Goal: Information Seeking & Learning: Understand process/instructions

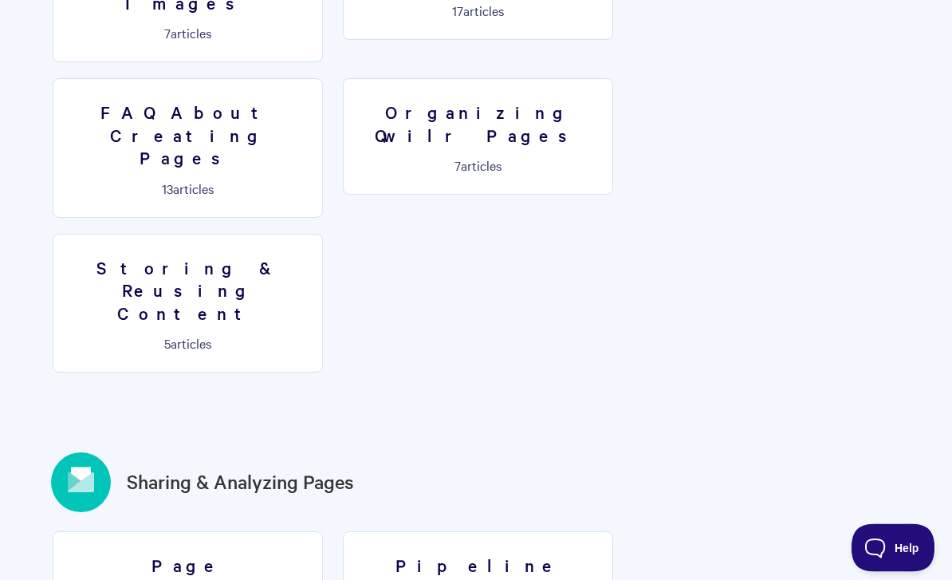
scroll to position [1448, 0]
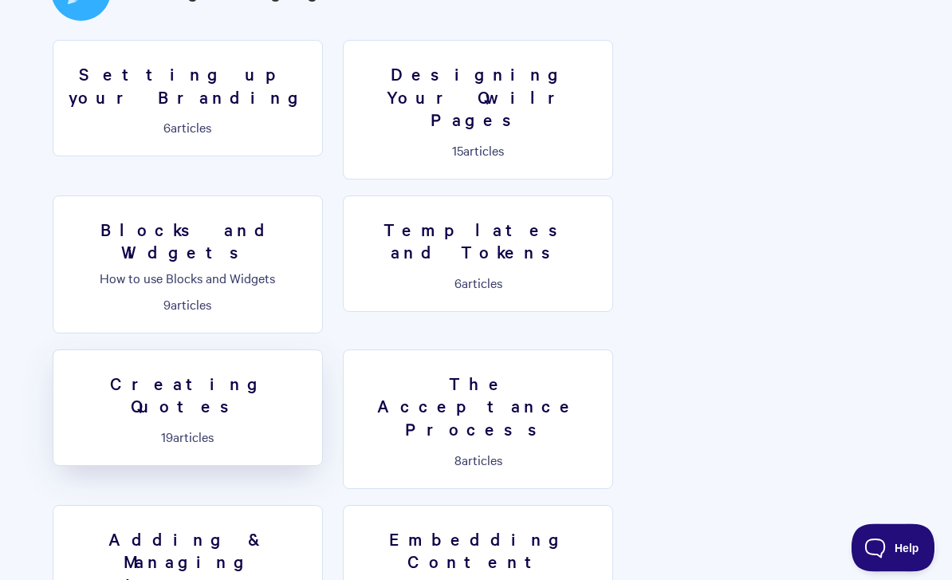
scroll to position [916, 0]
click at [313, 372] on h3 "Creating Quotes" at bounding box center [188, 394] width 250 height 45
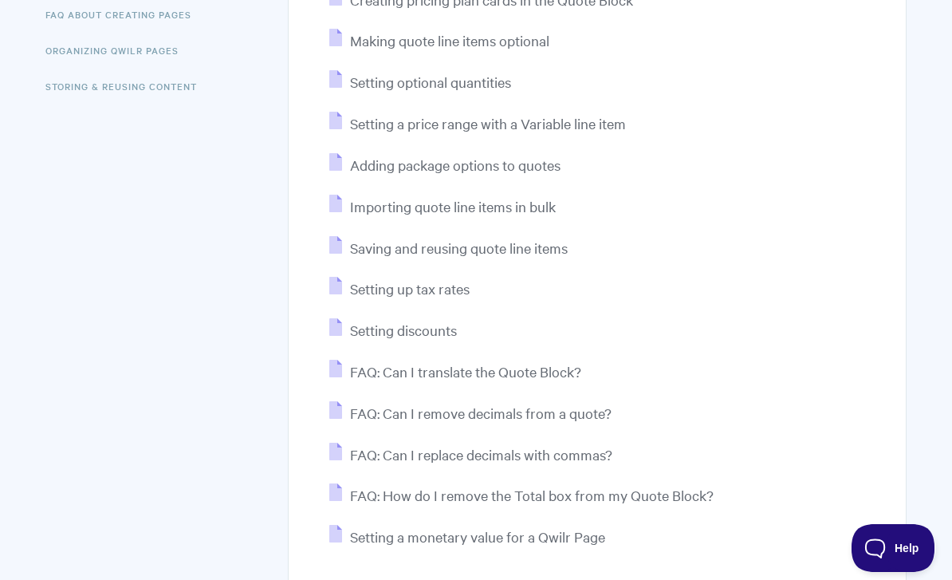
scroll to position [535, 0]
click at [457, 295] on span "Setting up tax rates" at bounding box center [410, 289] width 120 height 18
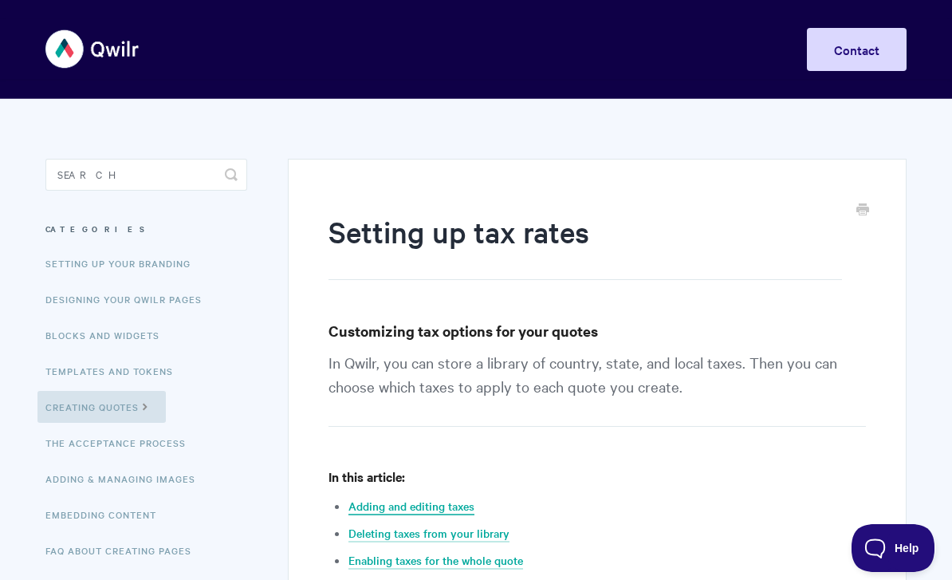
click at [450, 512] on link "Adding and editing taxes" at bounding box center [411, 507] width 126 height 18
